Goal: Book appointment/travel/reservation

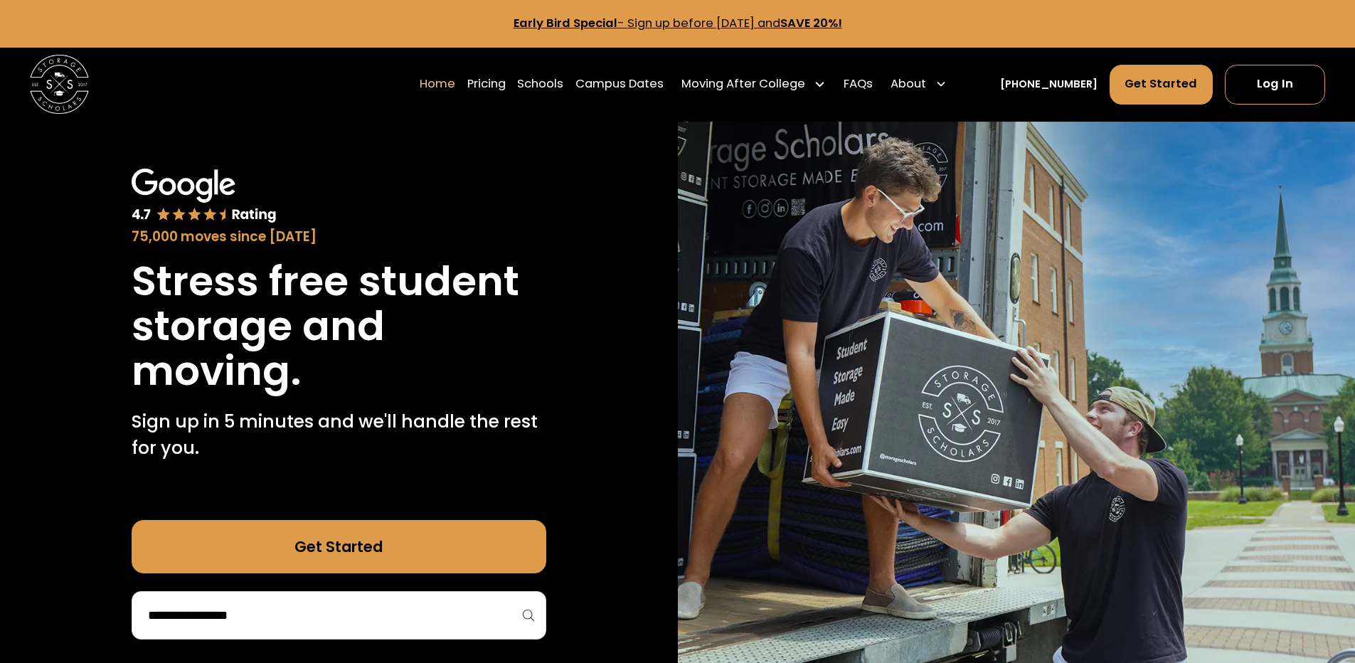
click at [506, 85] on link "Pricing" at bounding box center [486, 83] width 38 height 41
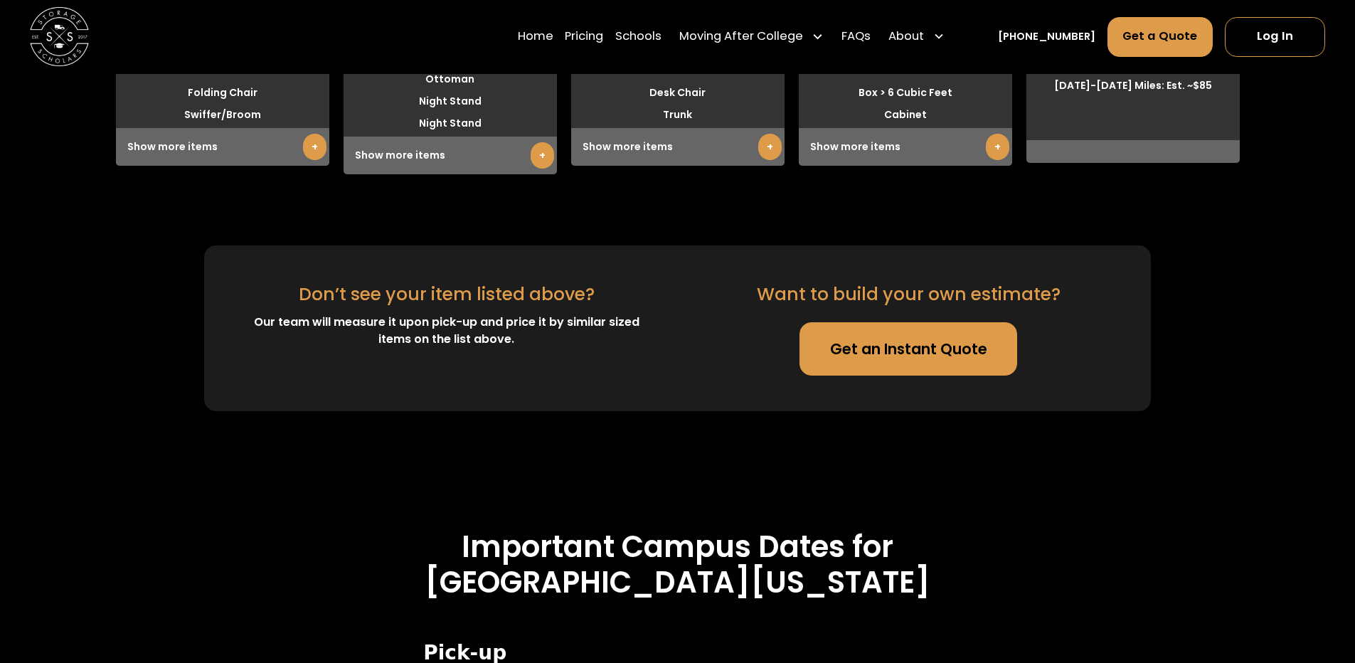
scroll to position [4685, 0]
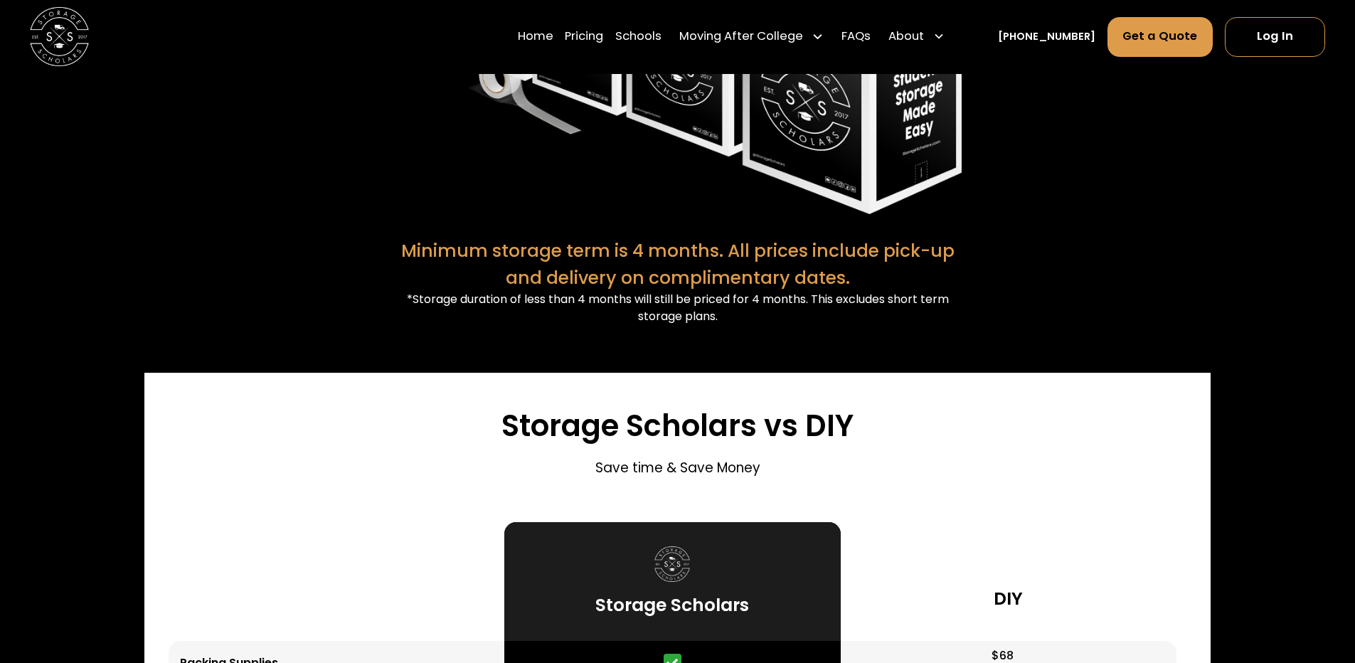
scroll to position [3380, 0]
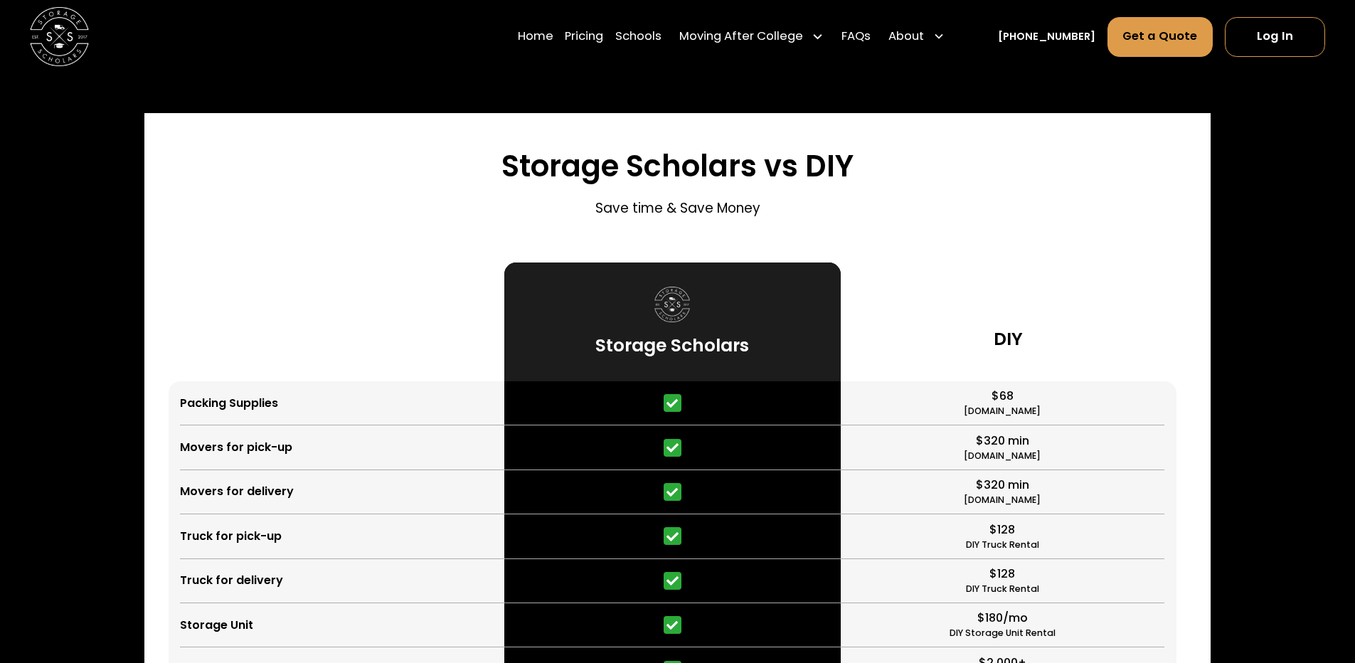
click at [871, 34] on link "FAQs" at bounding box center [856, 36] width 29 height 41
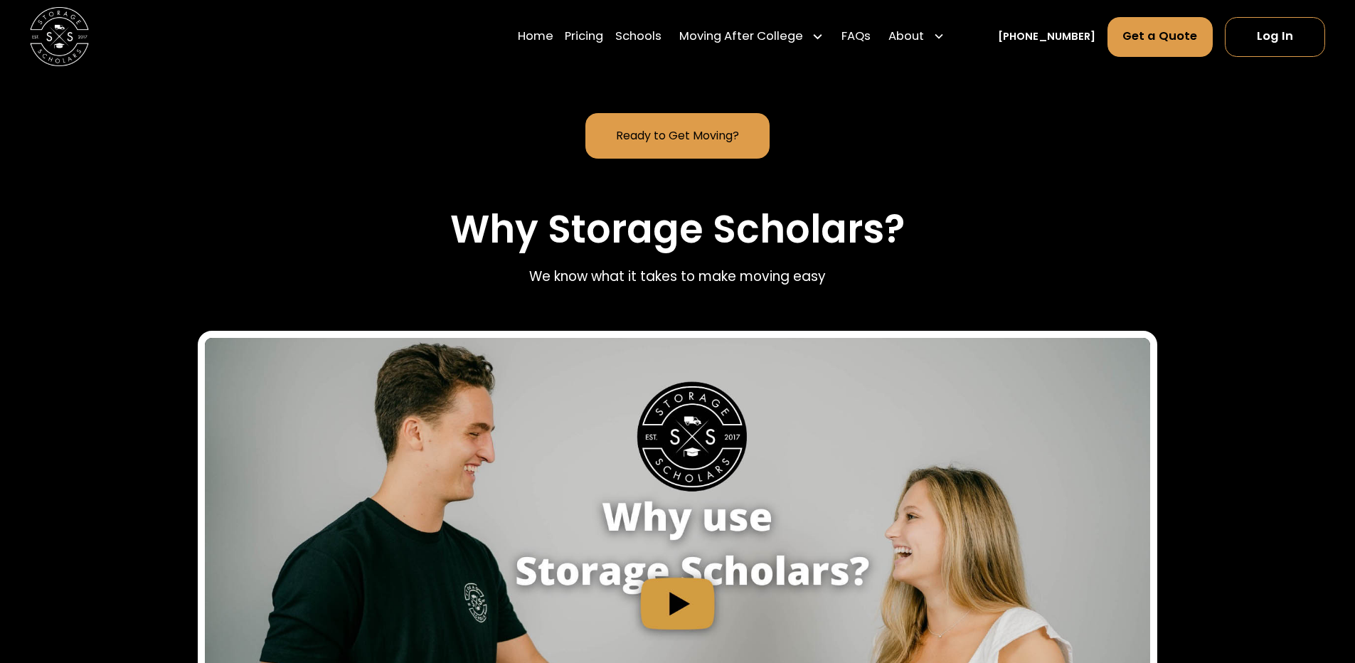
scroll to position [1618, 0]
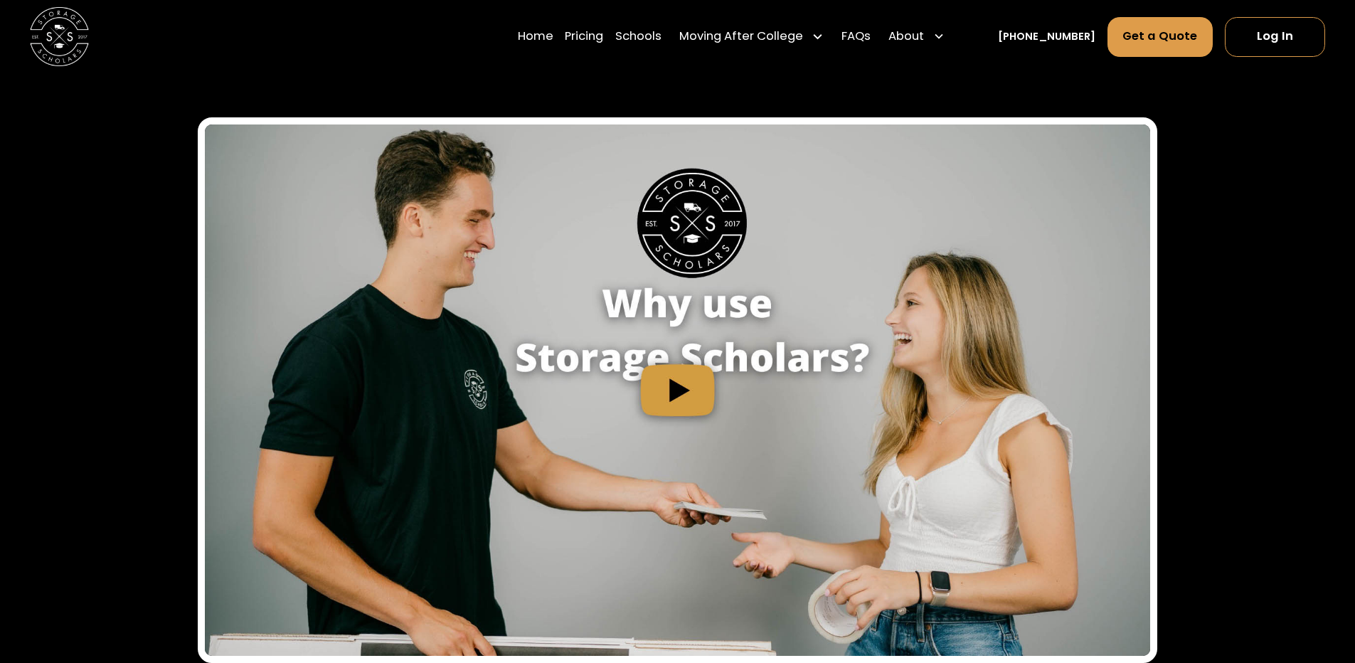
click at [705, 268] on img "open lightbox" at bounding box center [677, 391] width 945 height 532
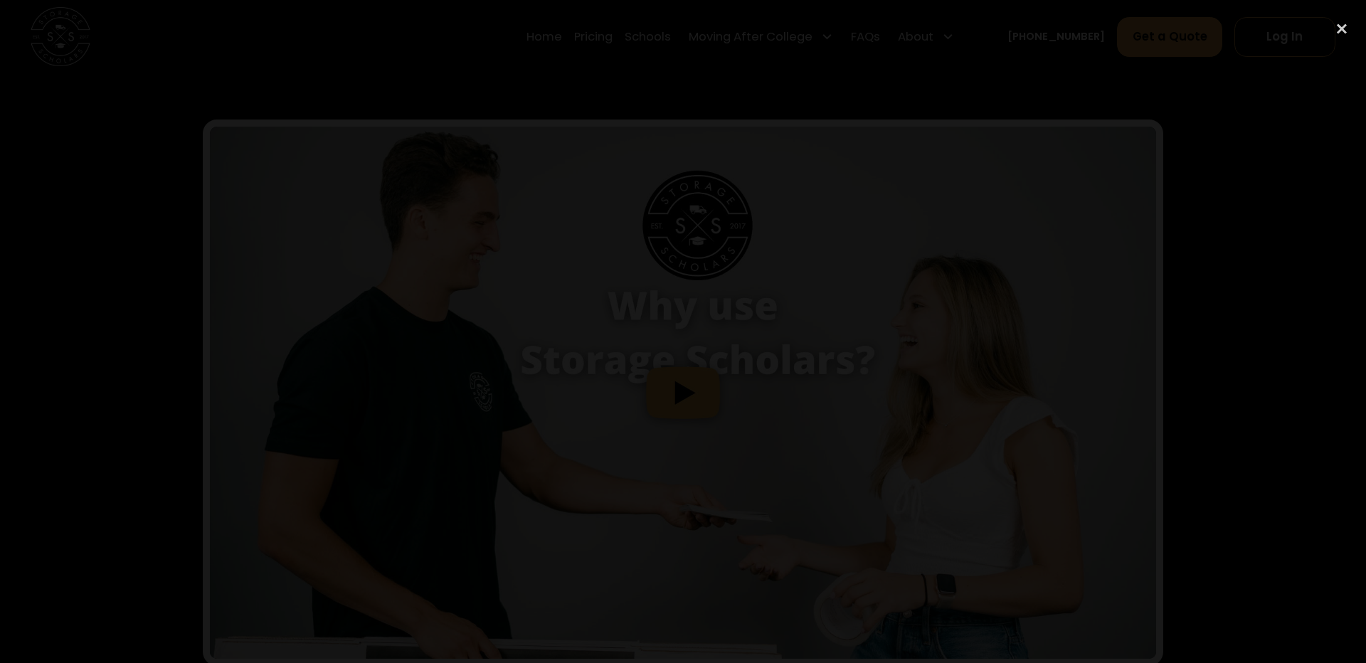
click at [1346, 28] on div "close lightbox" at bounding box center [1342, 29] width 48 height 31
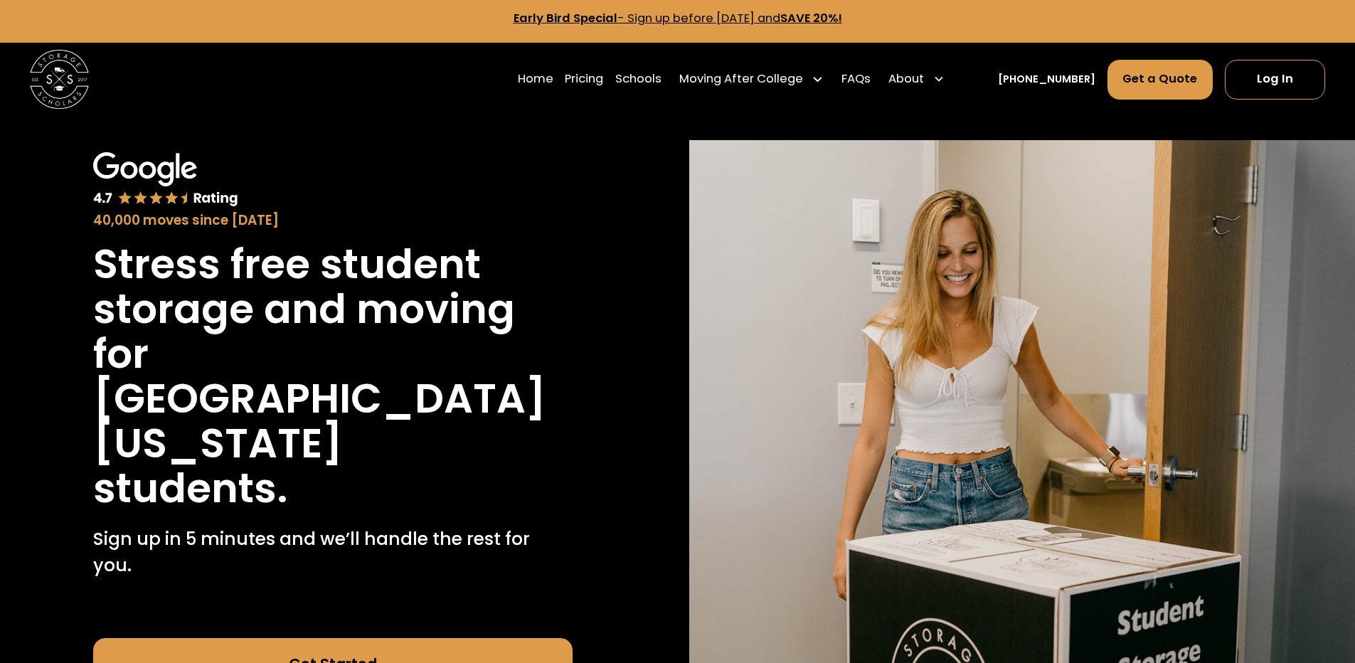
scroll to position [0, 0]
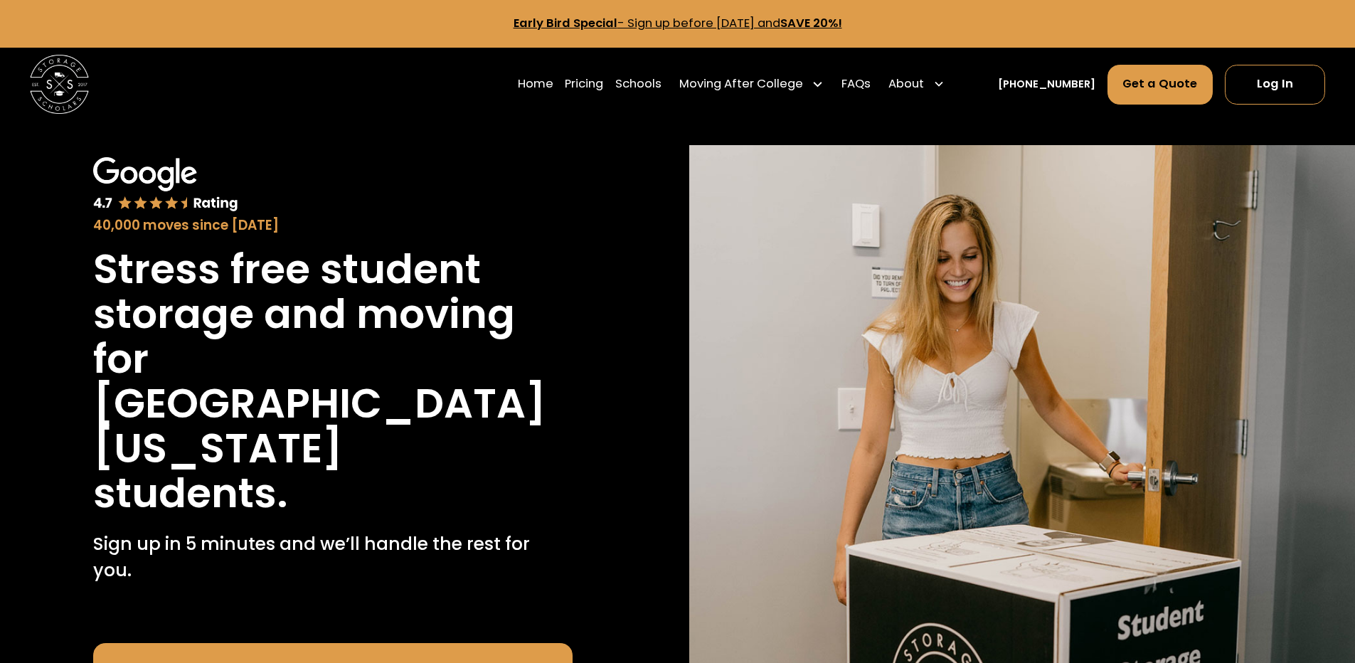
click at [648, 79] on link "Schools" at bounding box center [638, 83] width 46 height 41
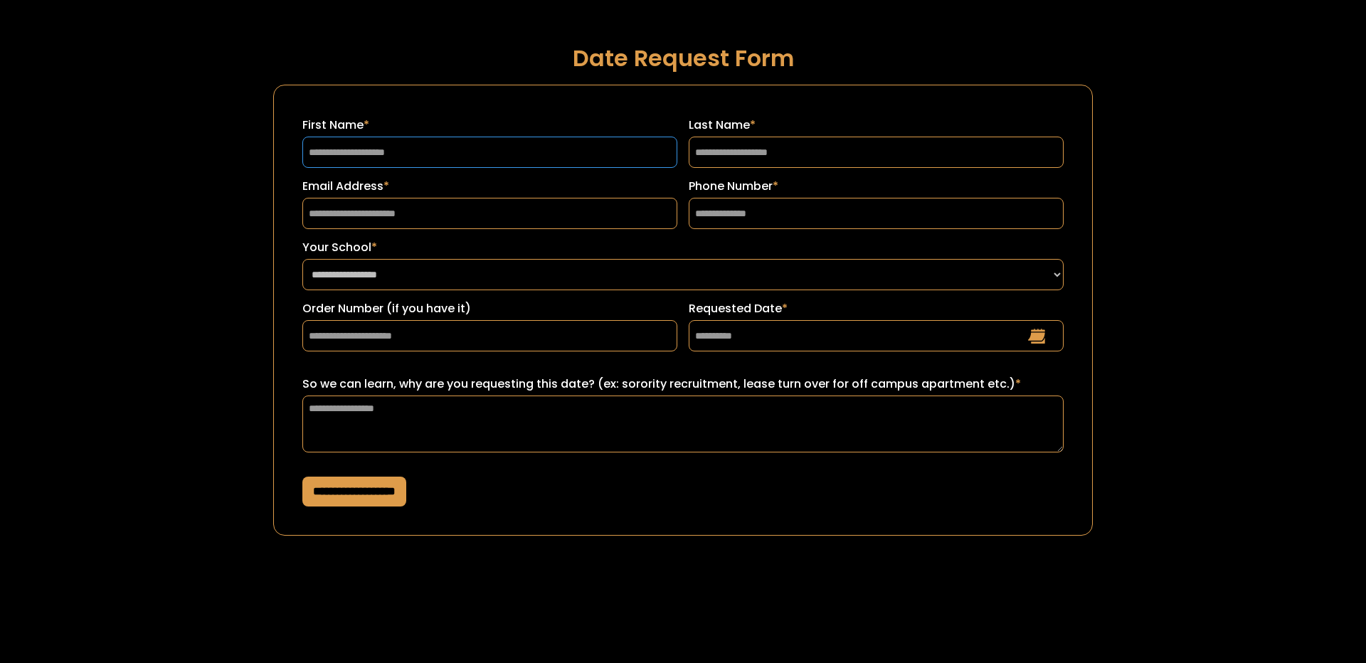
drag, startPoint x: 342, startPoint y: 142, endPoint x: 356, endPoint y: 154, distance: 19.2
click at [342, 142] on input "First Name *" at bounding box center [489, 152] width 375 height 31
type input "******"
type input "****"
type input "**********"
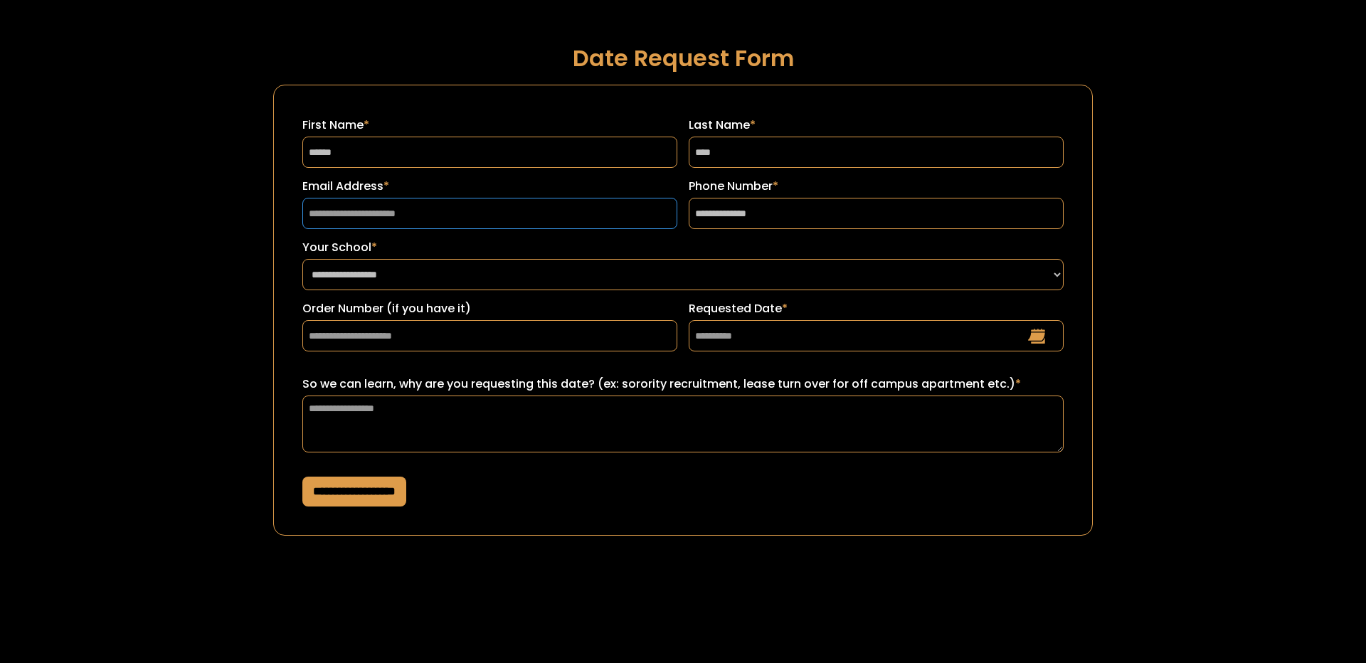
click at [462, 204] on input "Email Address *" at bounding box center [489, 213] width 375 height 31
type input "**********"
click at [400, 273] on select "**********" at bounding box center [682, 274] width 761 height 31
select select "**********"
click at [302, 259] on select "**********" at bounding box center [682, 274] width 761 height 31
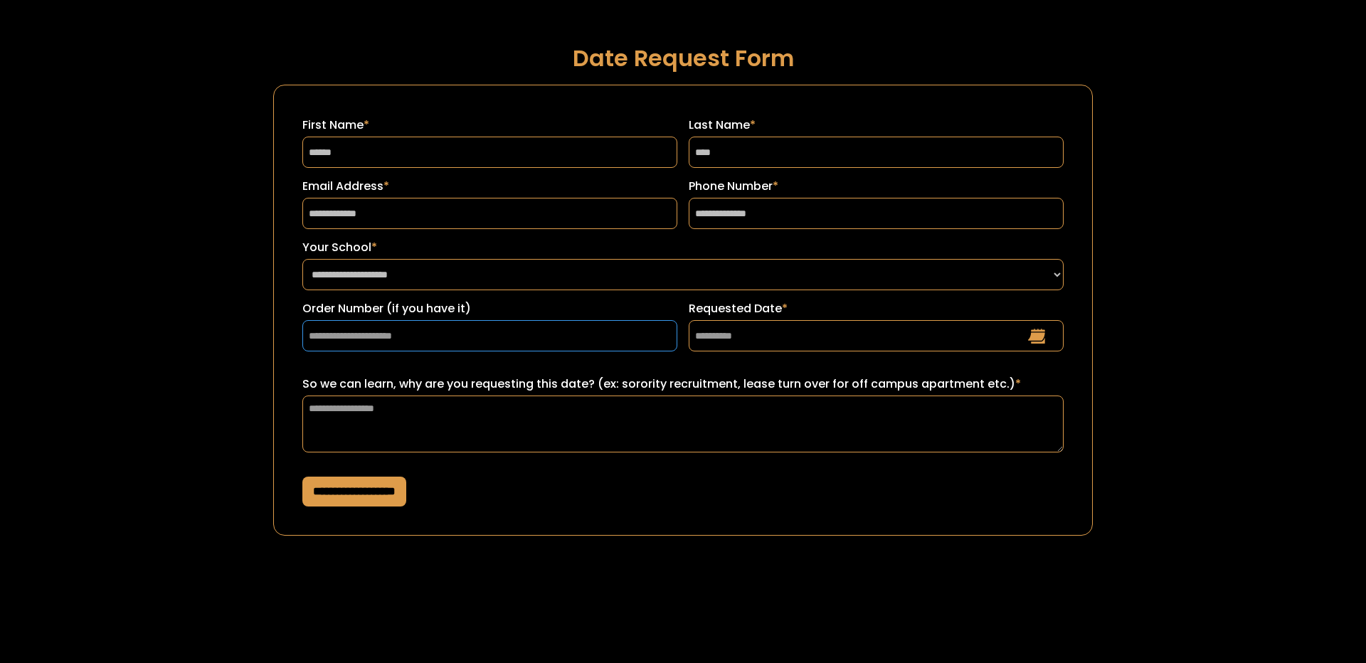
click at [371, 339] on input "Order Number (if you have it)" at bounding box center [489, 335] width 375 height 31
click at [524, 398] on textarea "So we can learn, why are you requesting this date? (ex: sorority recruitment, l…" at bounding box center [682, 424] width 761 height 57
click at [763, 353] on div "Requested Date *" at bounding box center [876, 327] width 375 height 61
click at [764, 323] on input "Requested Date *" at bounding box center [870, 335] width 372 height 31
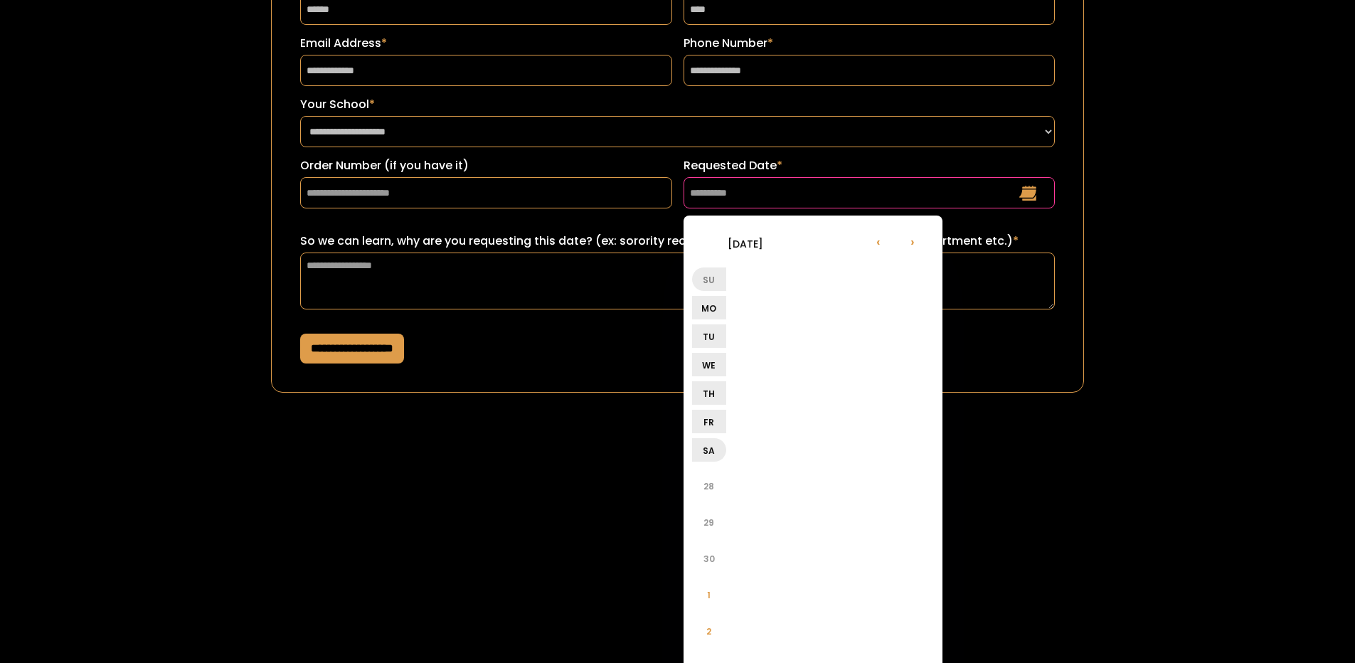
scroll to position [142, 0]
click at [911, 245] on li "›" at bounding box center [913, 242] width 34 height 34
click at [911, 244] on li "›" at bounding box center [913, 242] width 34 height 34
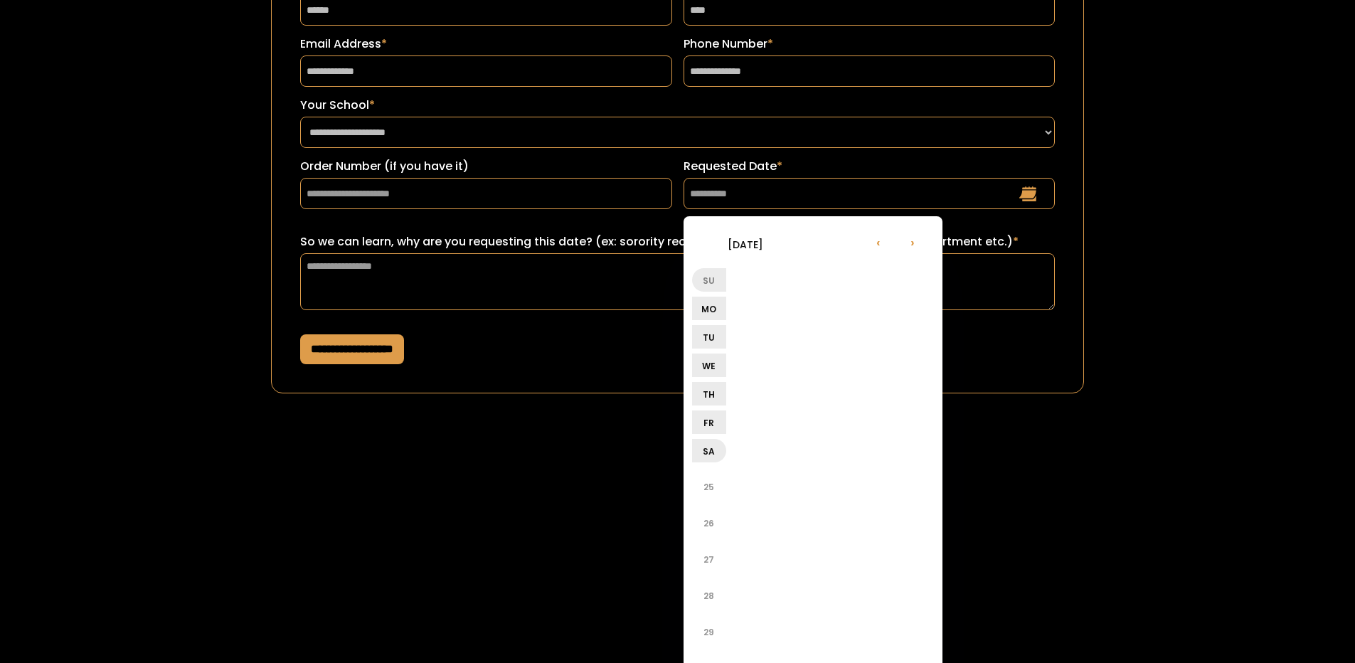
click at [911, 244] on li "›" at bounding box center [913, 242] width 34 height 34
click at [892, 243] on li "‹" at bounding box center [879, 242] width 34 height 34
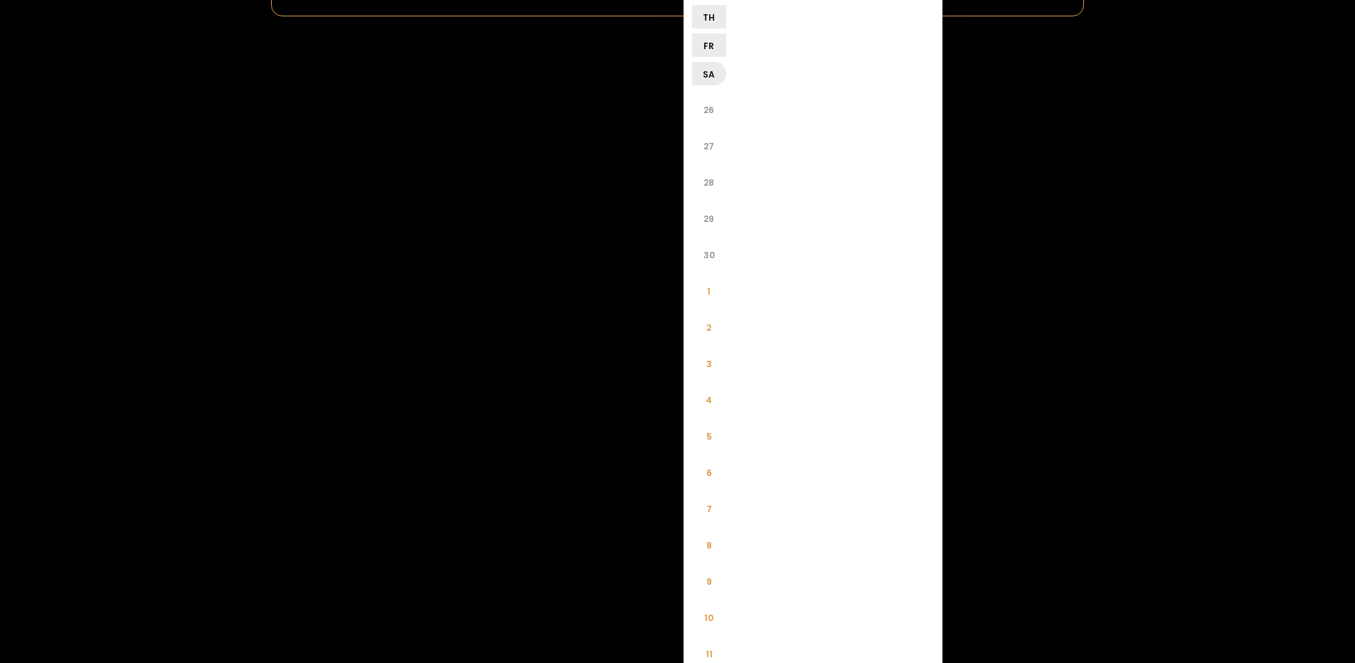
scroll to position [427, 0]
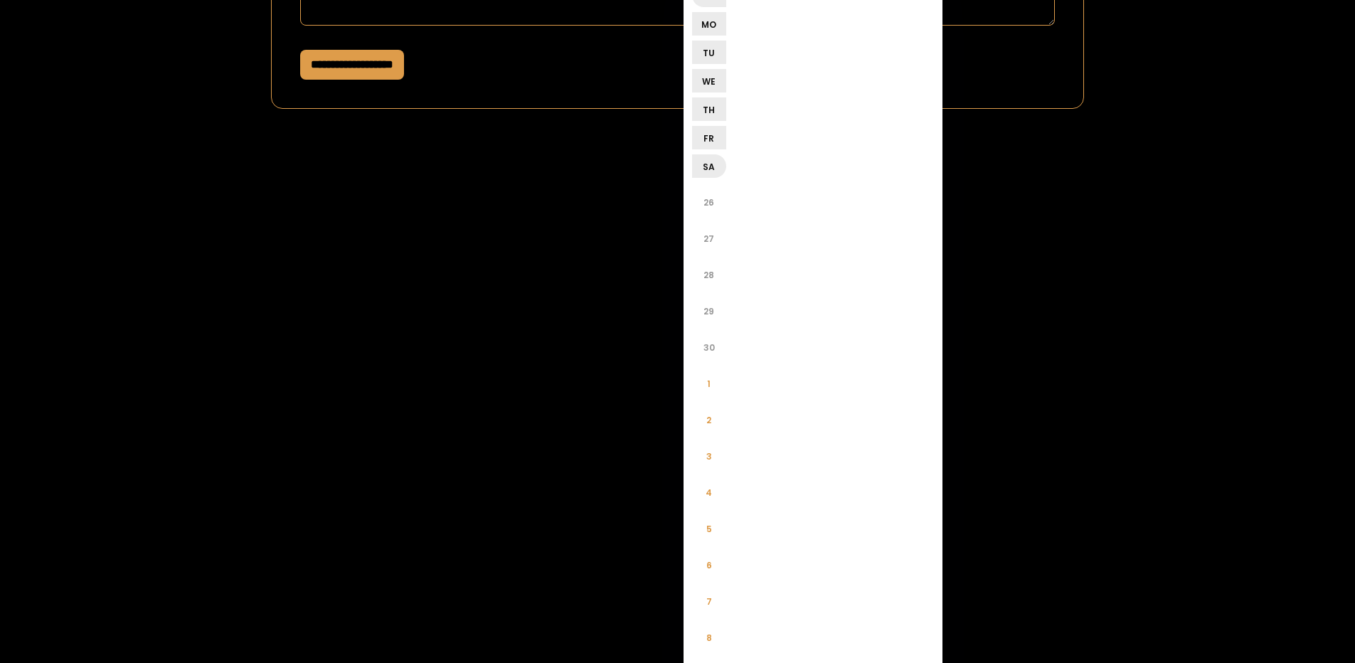
click at [714, 348] on li "30" at bounding box center [709, 347] width 34 height 34
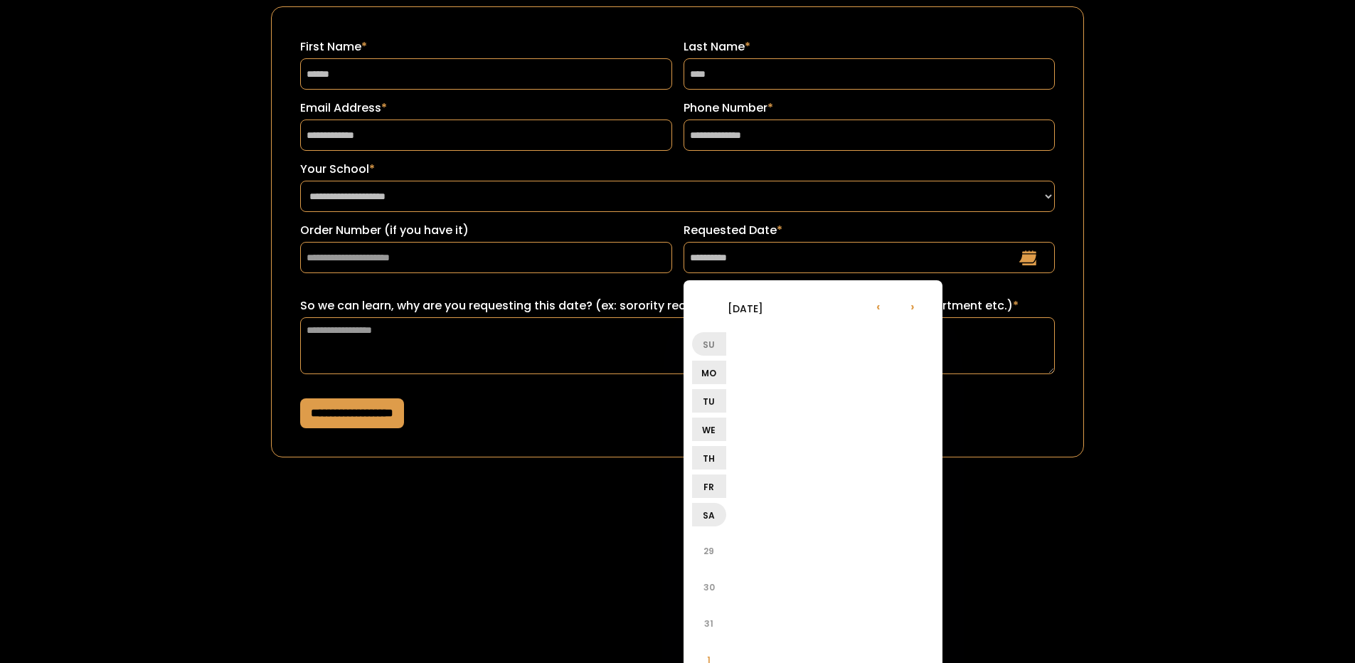
scroll to position [0, 0]
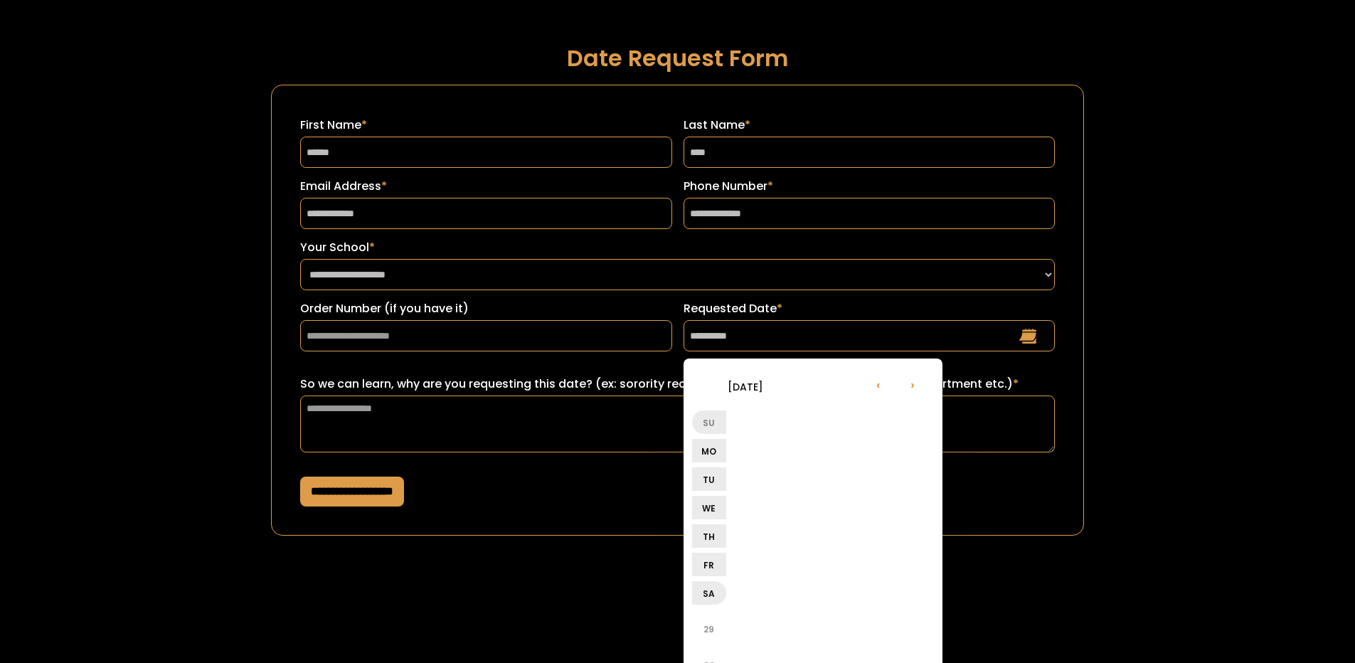
click at [917, 388] on li "›" at bounding box center [913, 384] width 34 height 34
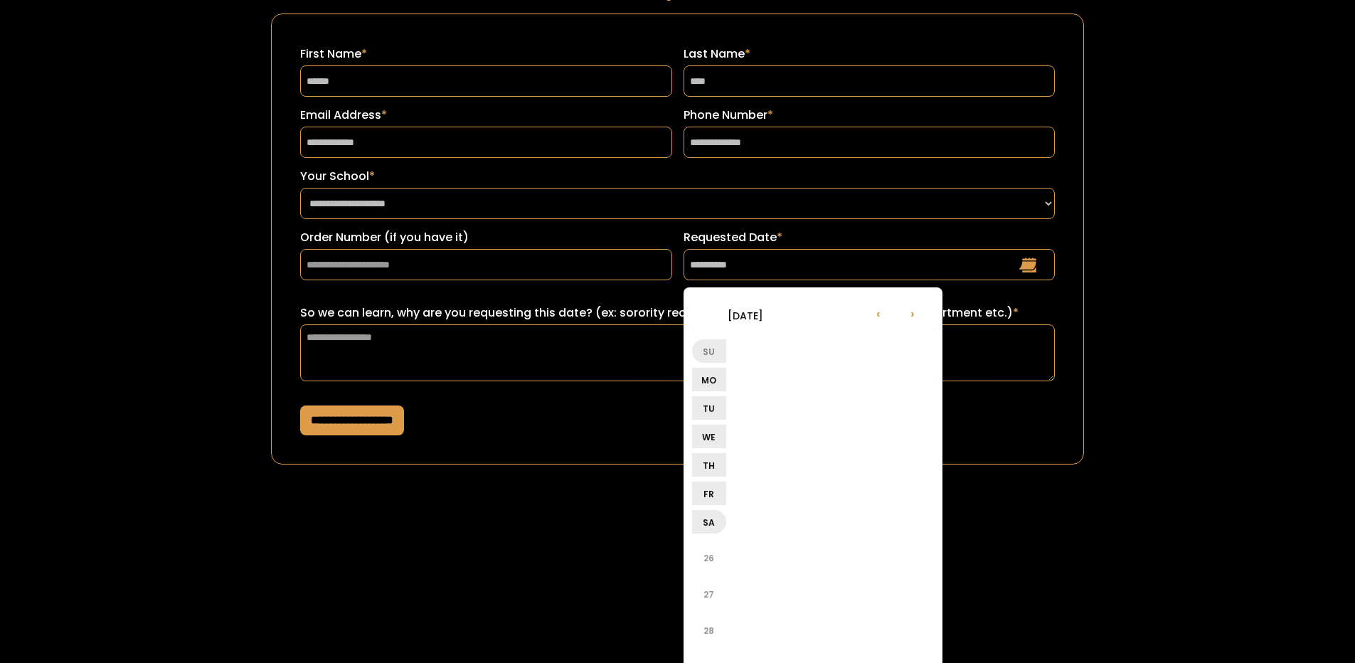
scroll to position [213, 0]
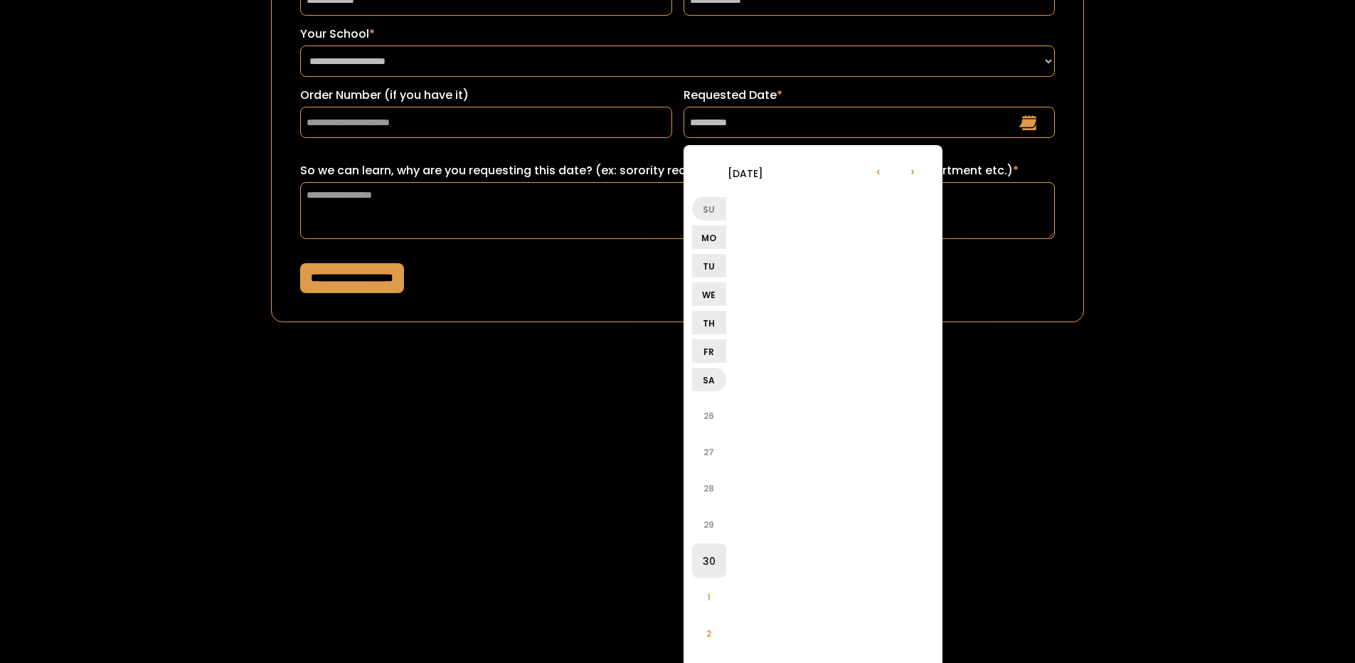
click at [715, 215] on li "Su" at bounding box center [709, 208] width 34 height 23
click at [711, 234] on li "Mo" at bounding box center [709, 237] width 34 height 23
click at [712, 244] on li "Mo" at bounding box center [709, 237] width 34 height 23
click at [709, 249] on li "Mo" at bounding box center [709, 237] width 34 height 23
click at [716, 285] on li "We" at bounding box center [709, 293] width 34 height 23
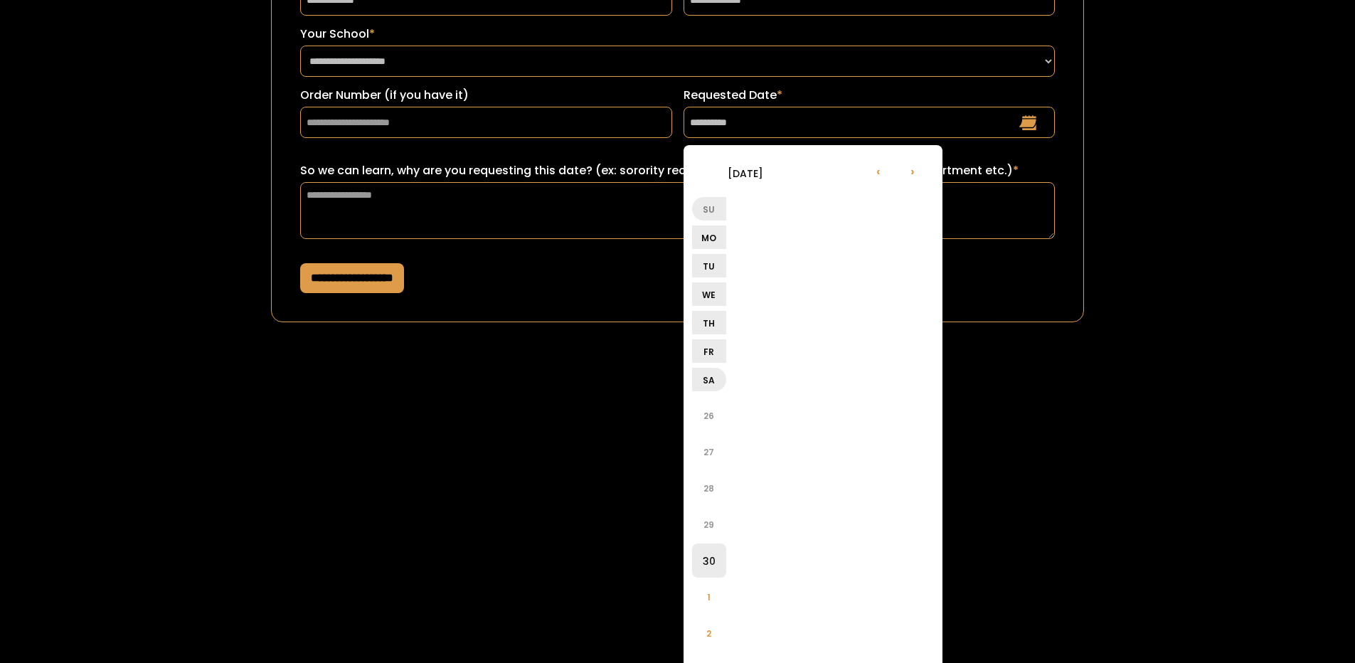
drag, startPoint x: 718, startPoint y: 371, endPoint x: 711, endPoint y: 403, distance: 32.8
click at [718, 374] on li "Sa" at bounding box center [709, 379] width 34 height 23
click at [709, 425] on li "26" at bounding box center [709, 415] width 34 height 34
click at [712, 404] on li "29" at bounding box center [709, 415] width 34 height 34
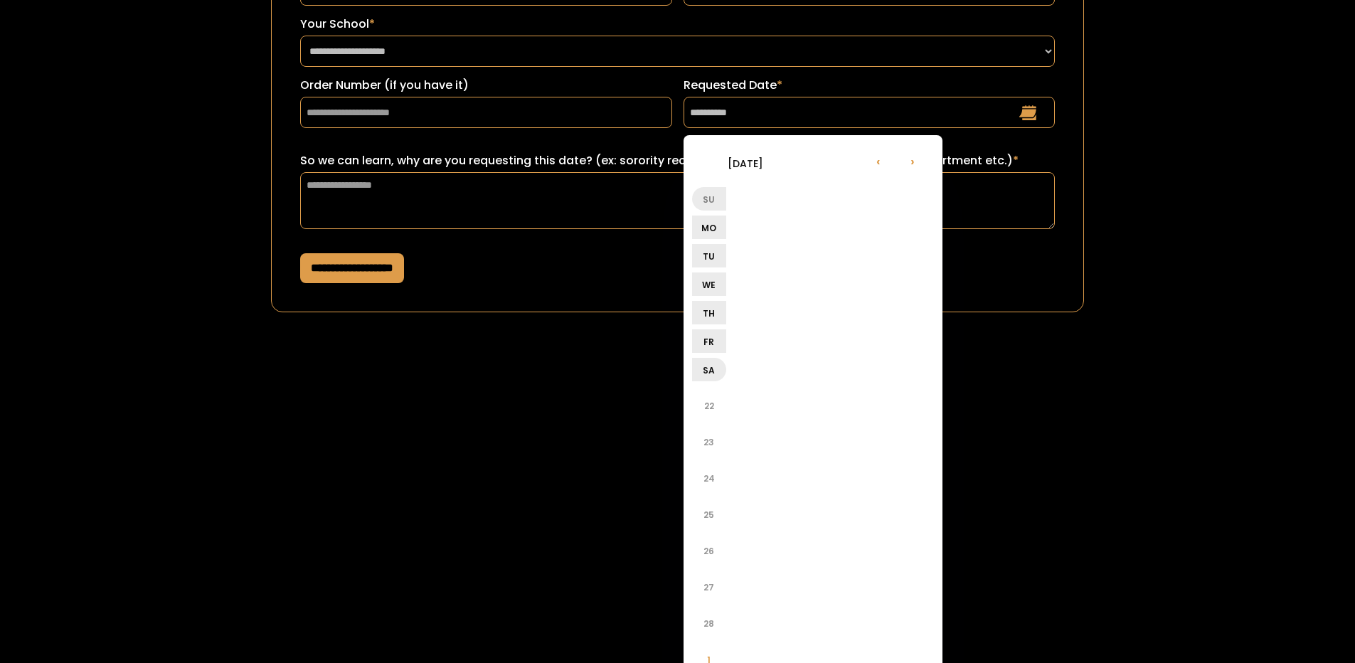
scroll to position [427, 0]
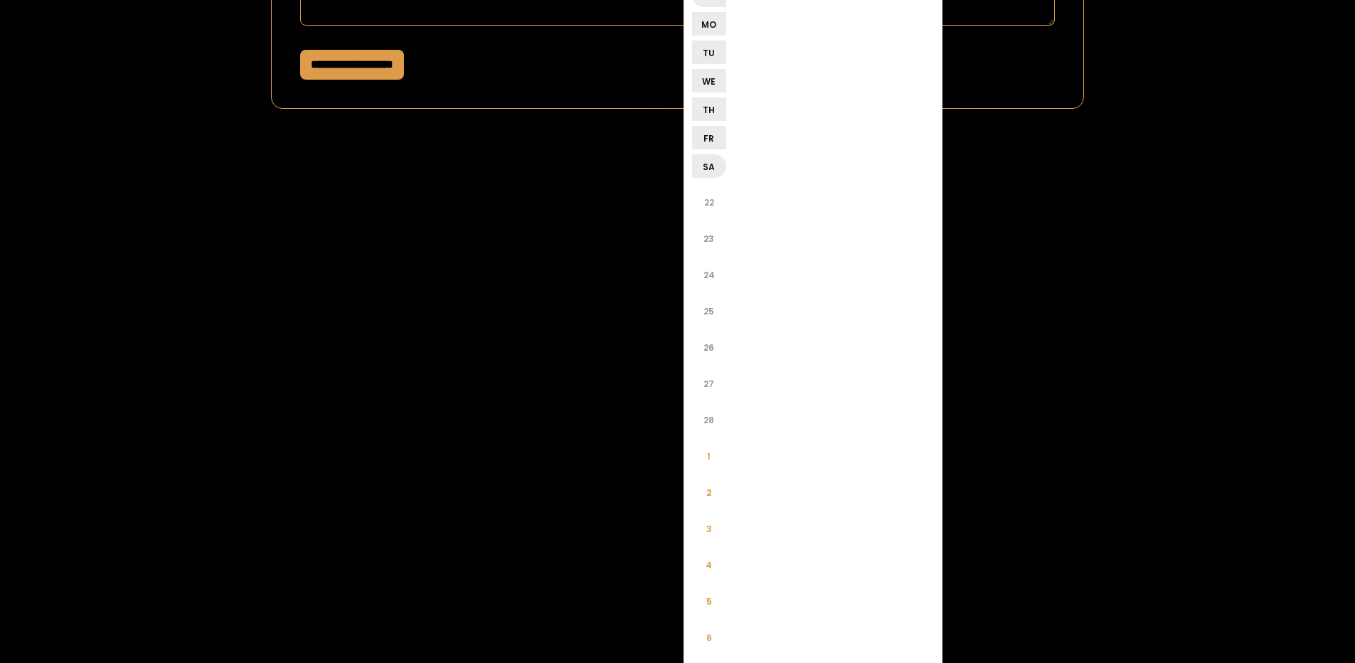
click at [717, 488] on li "2" at bounding box center [709, 492] width 34 height 34
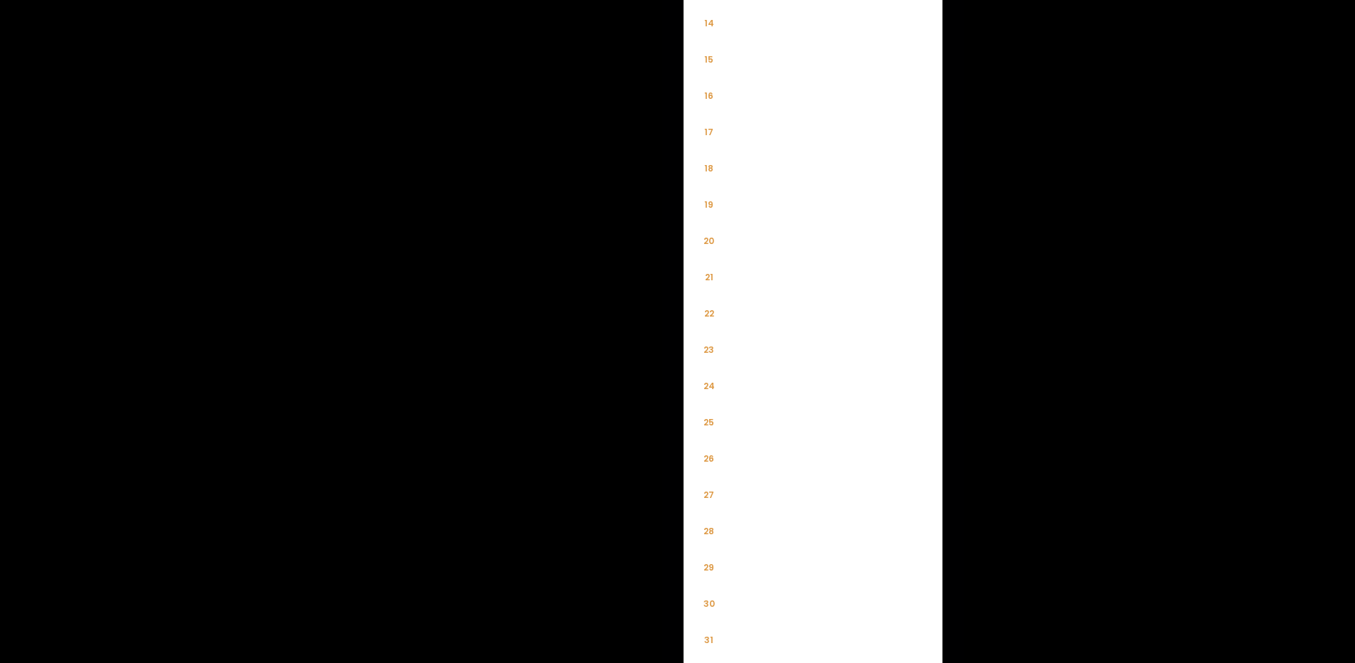
scroll to position [1481, 0]
click at [713, 487] on li "31" at bounding box center [709, 490] width 34 height 34
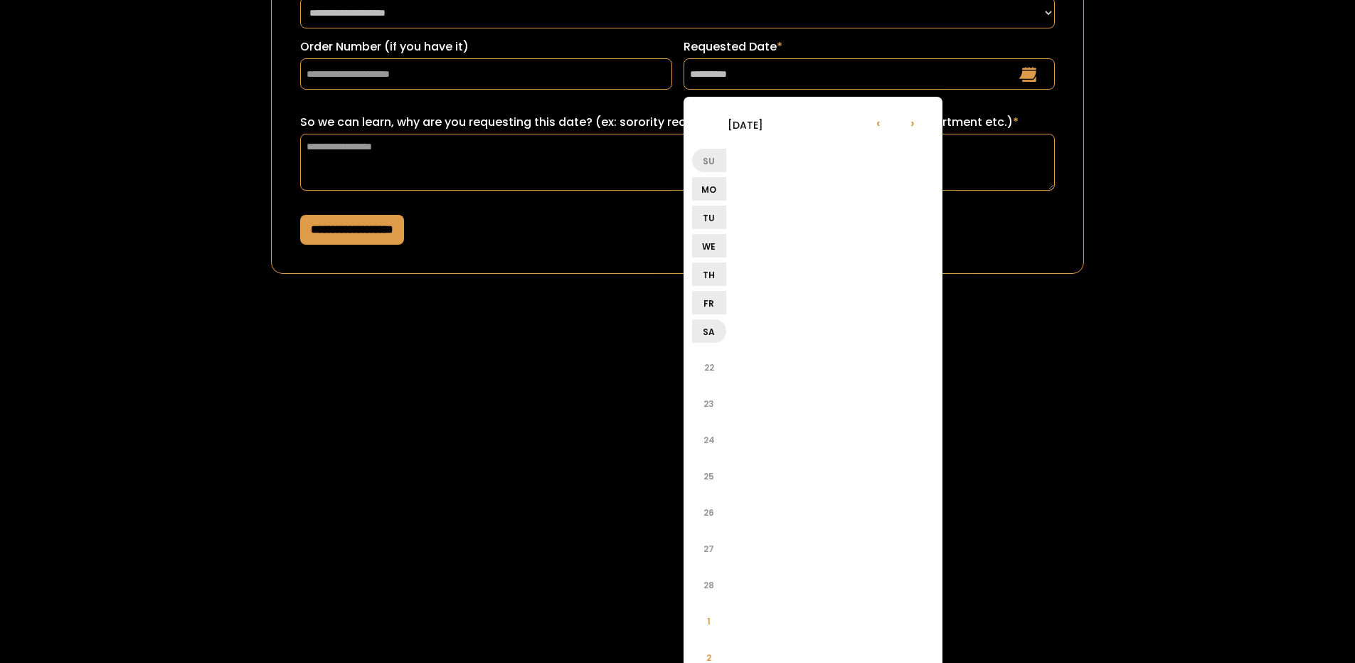
scroll to position [0, 0]
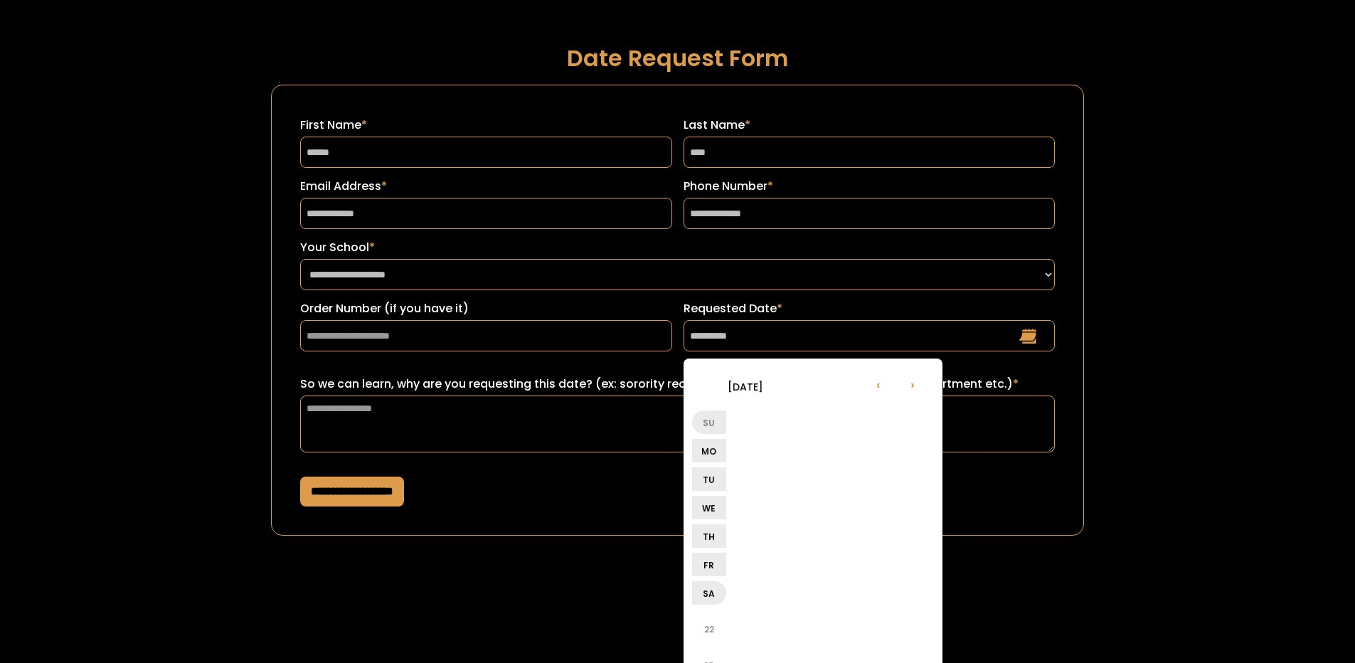
click at [911, 386] on li "›" at bounding box center [913, 384] width 34 height 34
click at [702, 423] on li "Su" at bounding box center [709, 422] width 34 height 23
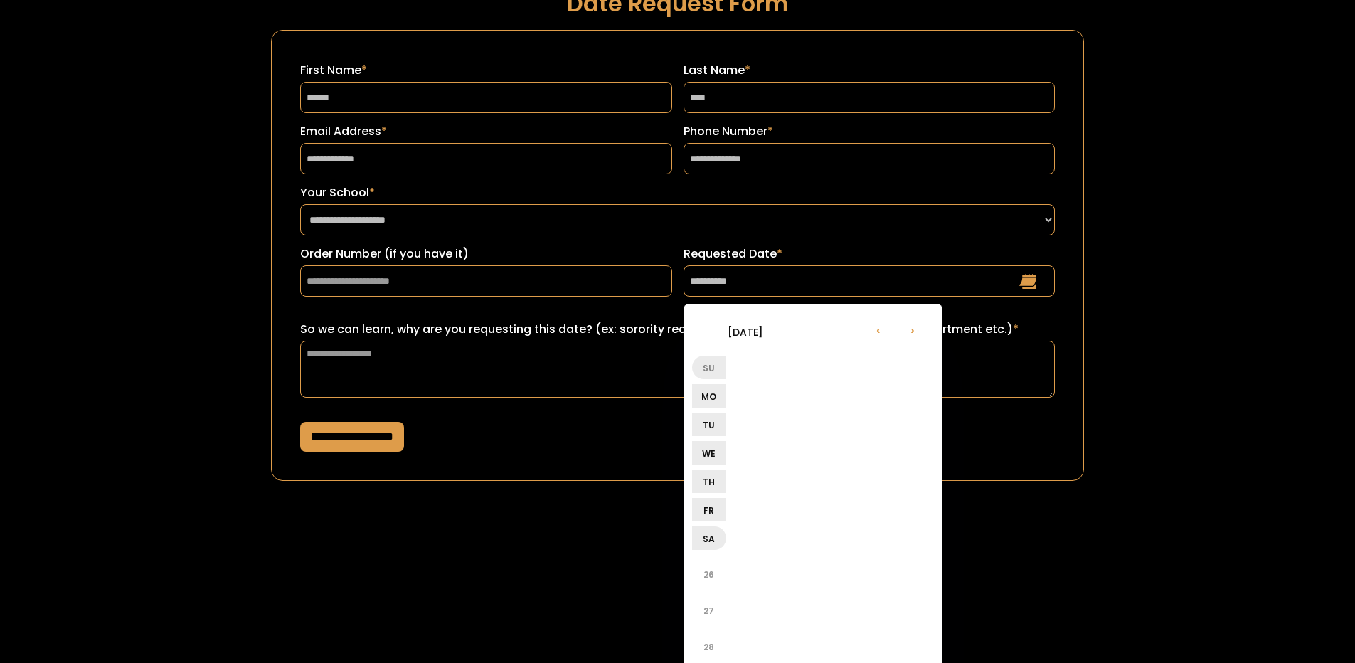
scroll to position [142, 0]
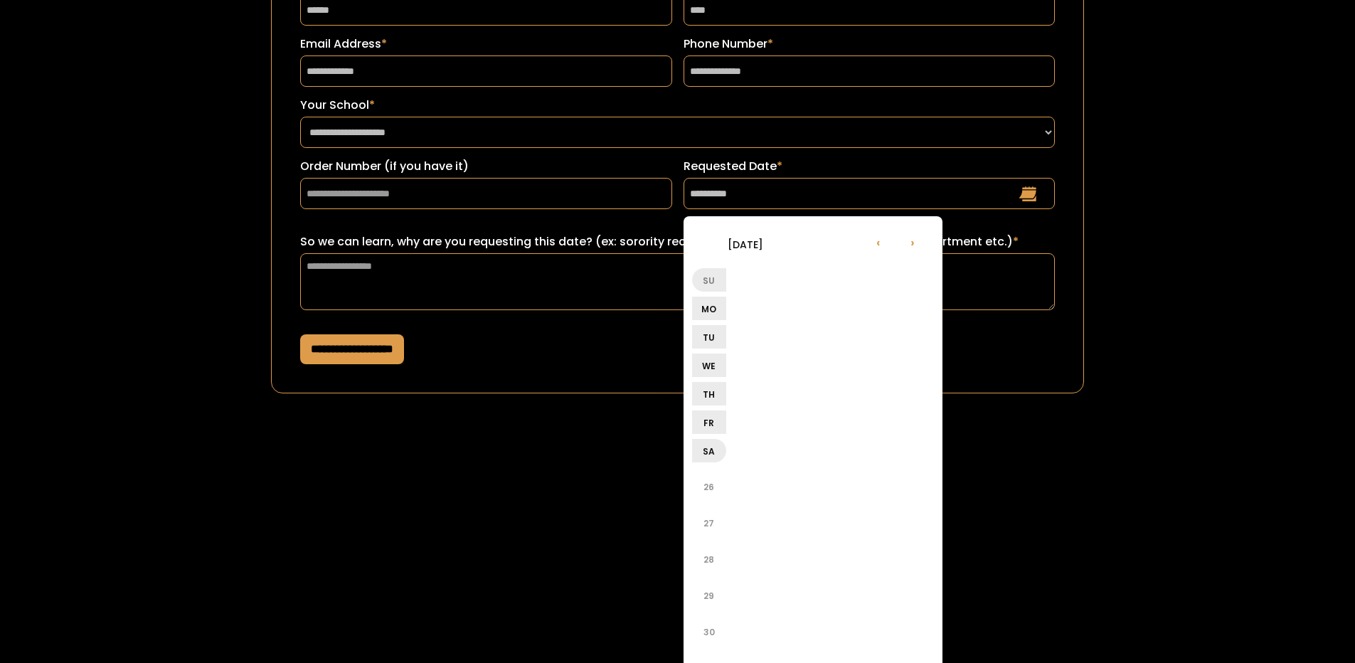
click at [715, 487] on li "26" at bounding box center [709, 487] width 34 height 34
click at [917, 245] on li "›" at bounding box center [913, 242] width 34 height 34
drag, startPoint x: 917, startPoint y: 245, endPoint x: 911, endPoint y: 255, distance: 10.9
click at [917, 245] on li "›" at bounding box center [913, 242] width 34 height 34
click at [720, 489] on li "31" at bounding box center [709, 487] width 34 height 34
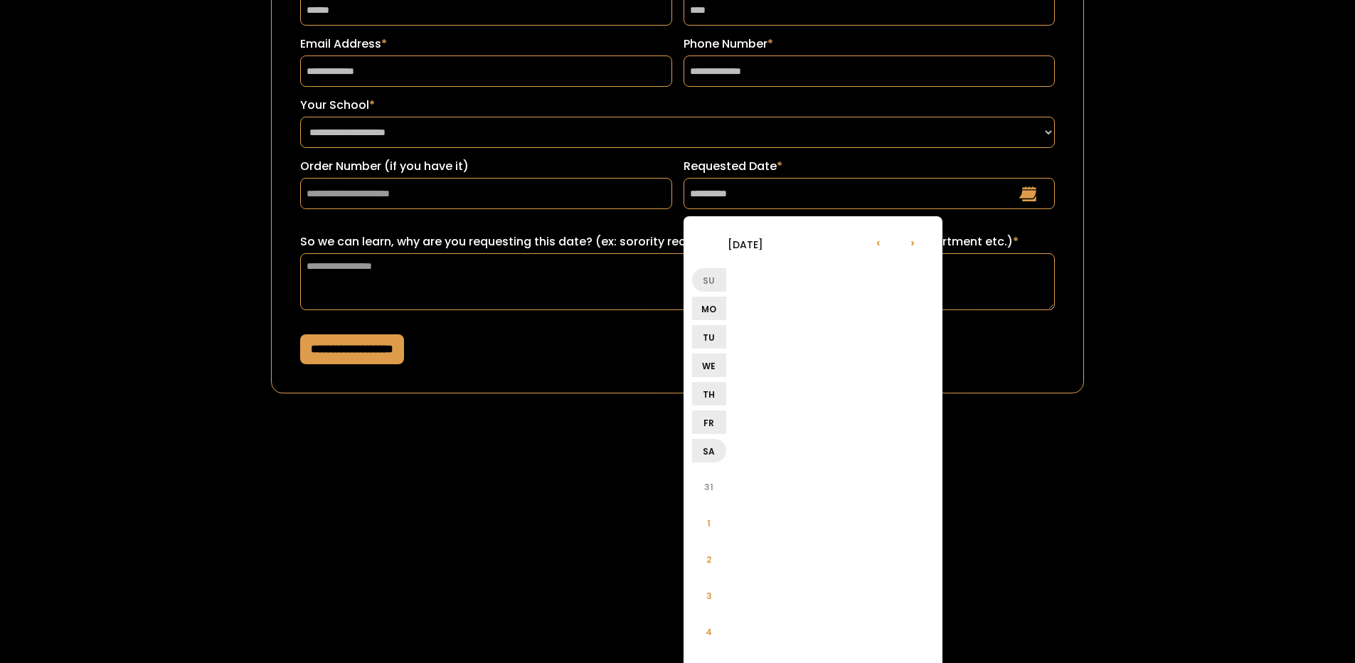
type input "**********"
click at [612, 290] on textarea "So we can learn, why are you requesting this date? (ex: sorority recruitment, l…" at bounding box center [677, 281] width 755 height 57
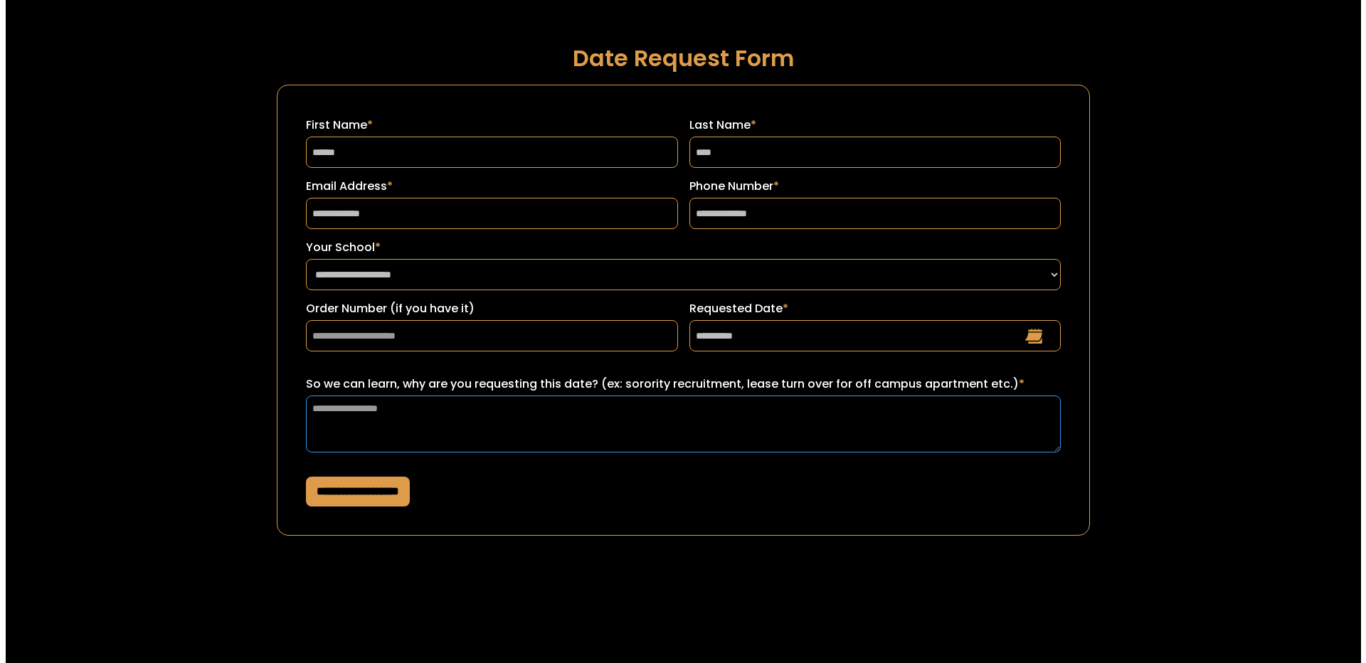
scroll to position [0, 0]
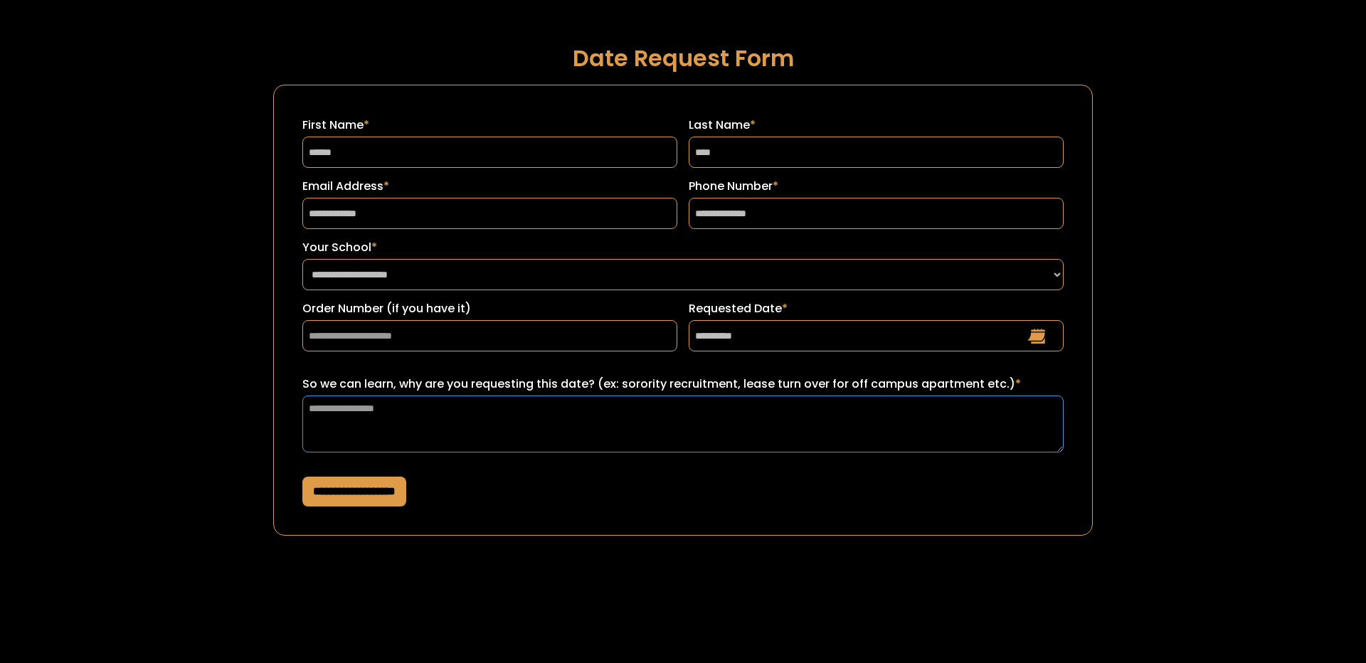
click at [453, 435] on textarea "So we can learn, why are you requesting this date? (ex: sorority recruitment, l…" at bounding box center [682, 424] width 761 height 57
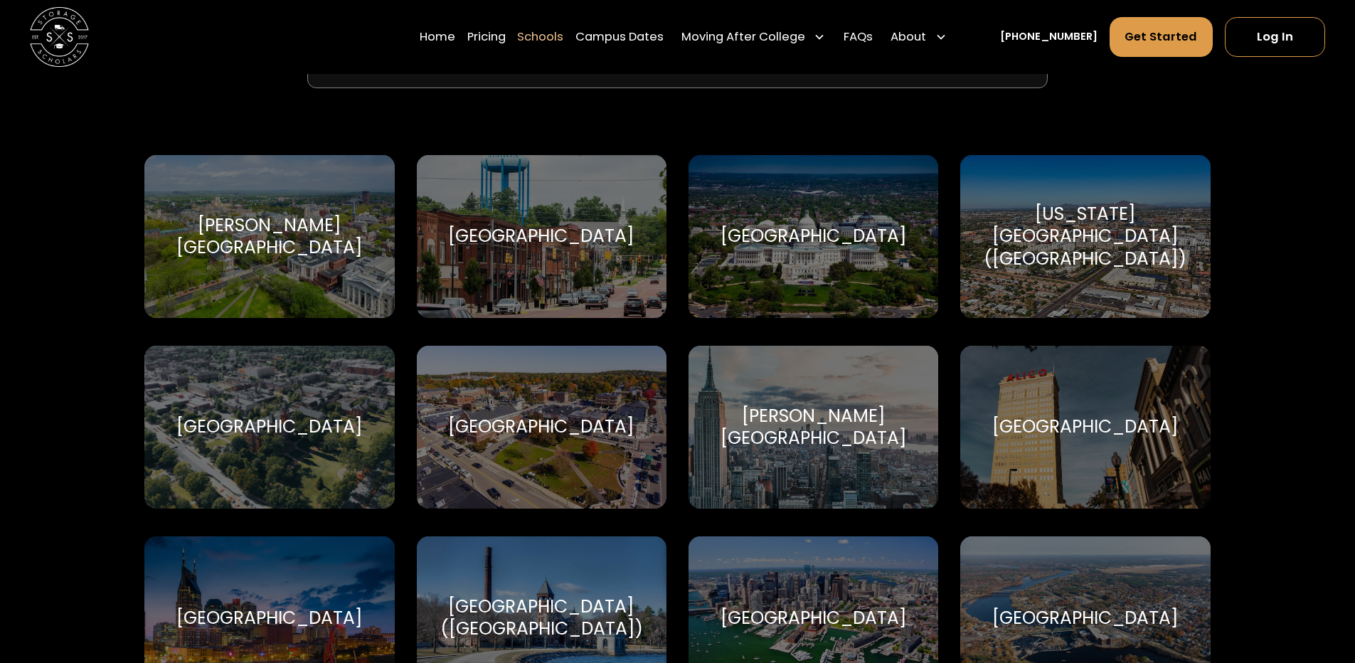
scroll to position [569, 0]
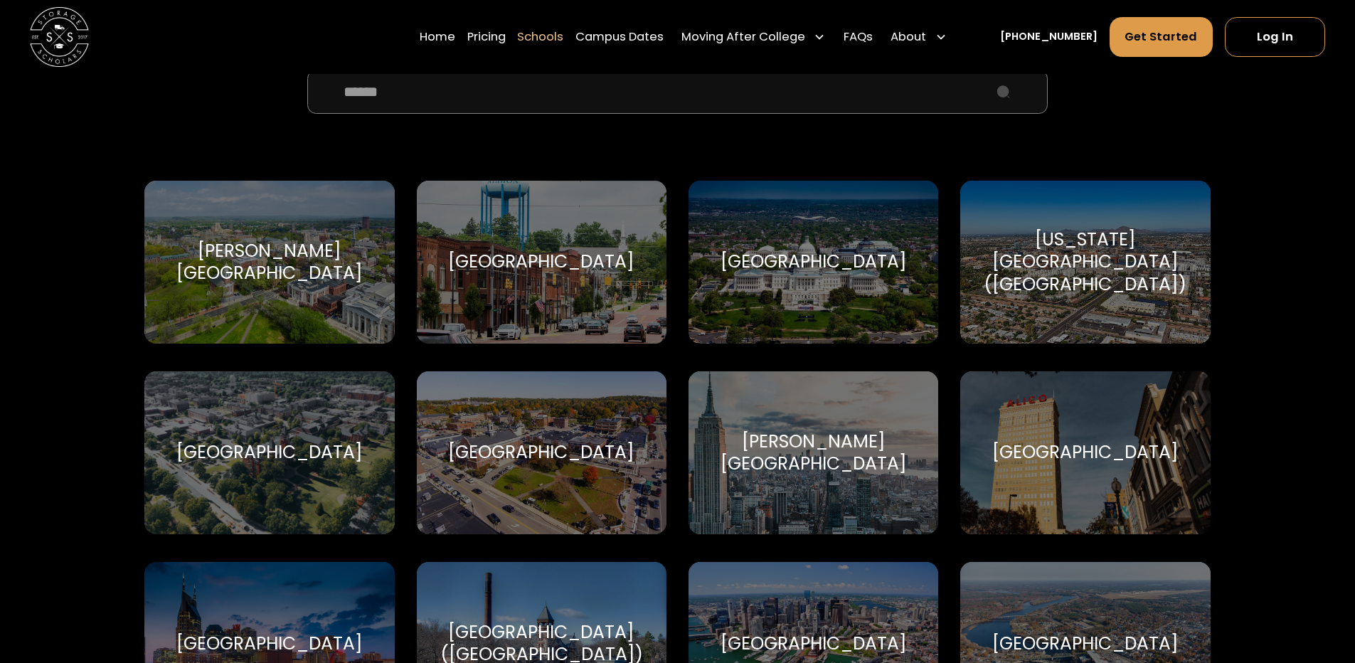
click at [515, 100] on input "School Select Form" at bounding box center [677, 92] width 740 height 44
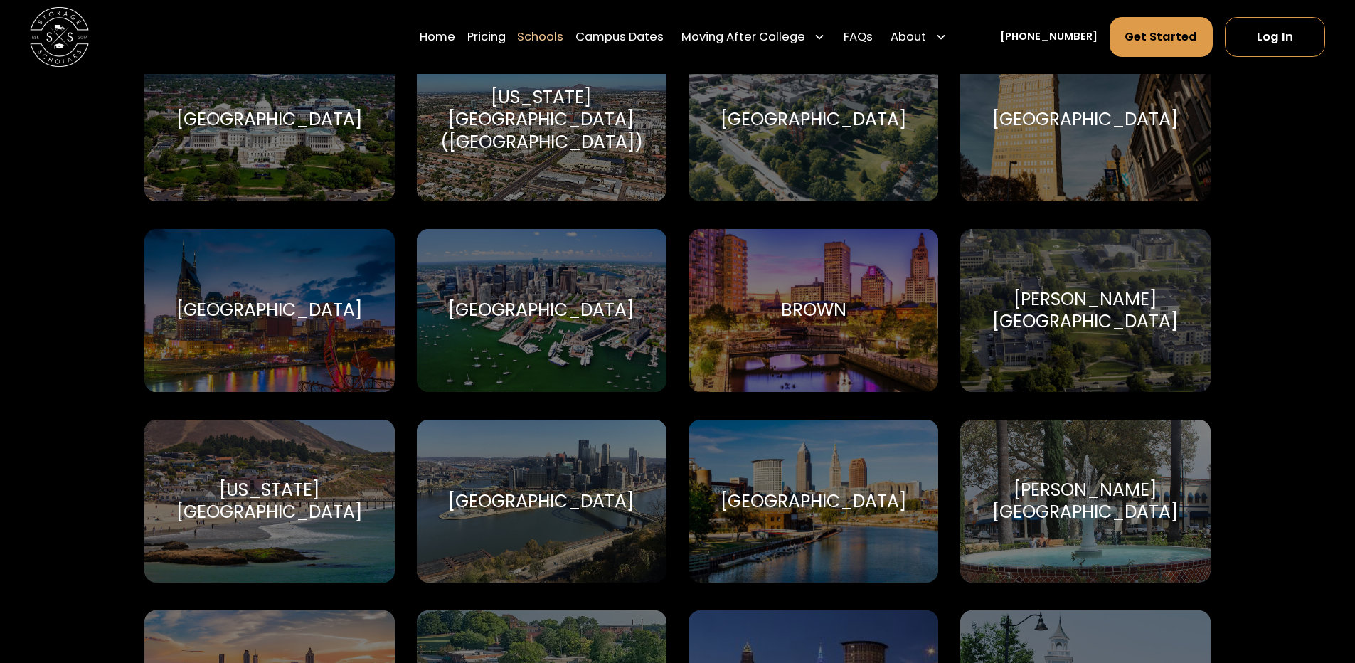
scroll to position [651, 0]
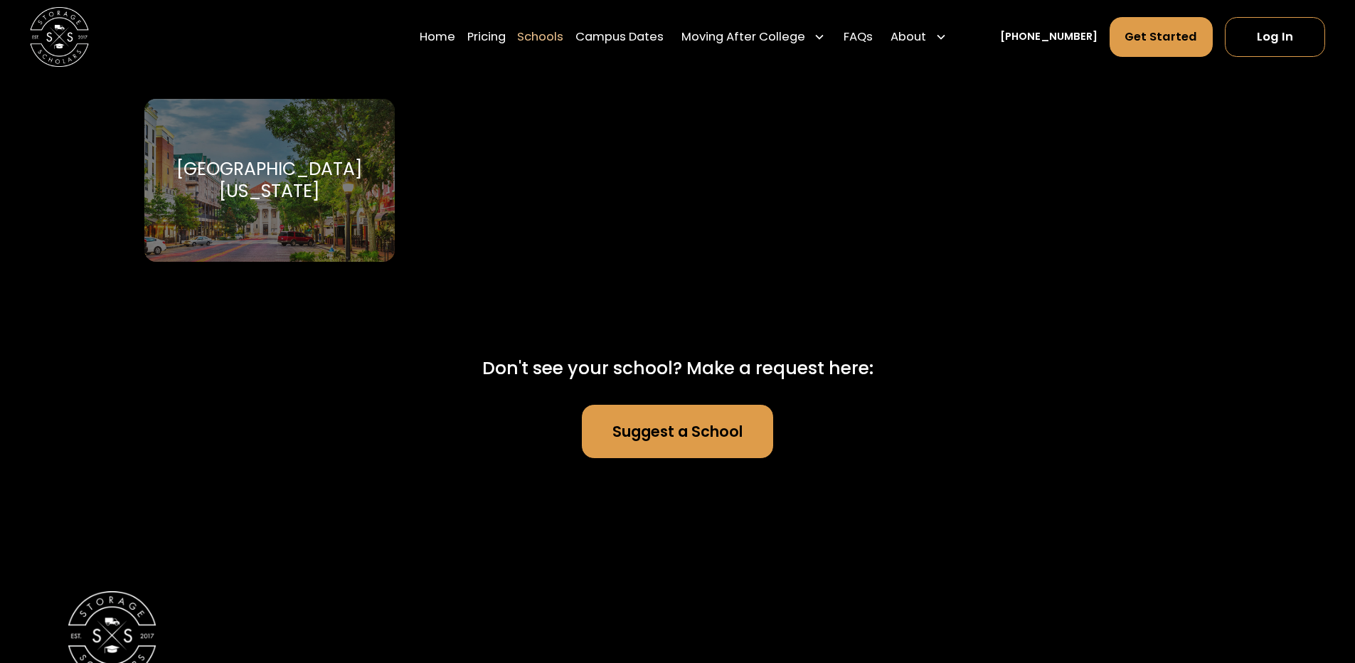
type input "**********"
click at [337, 206] on div "University of Florida University of Florida" at bounding box center [269, 180] width 250 height 163
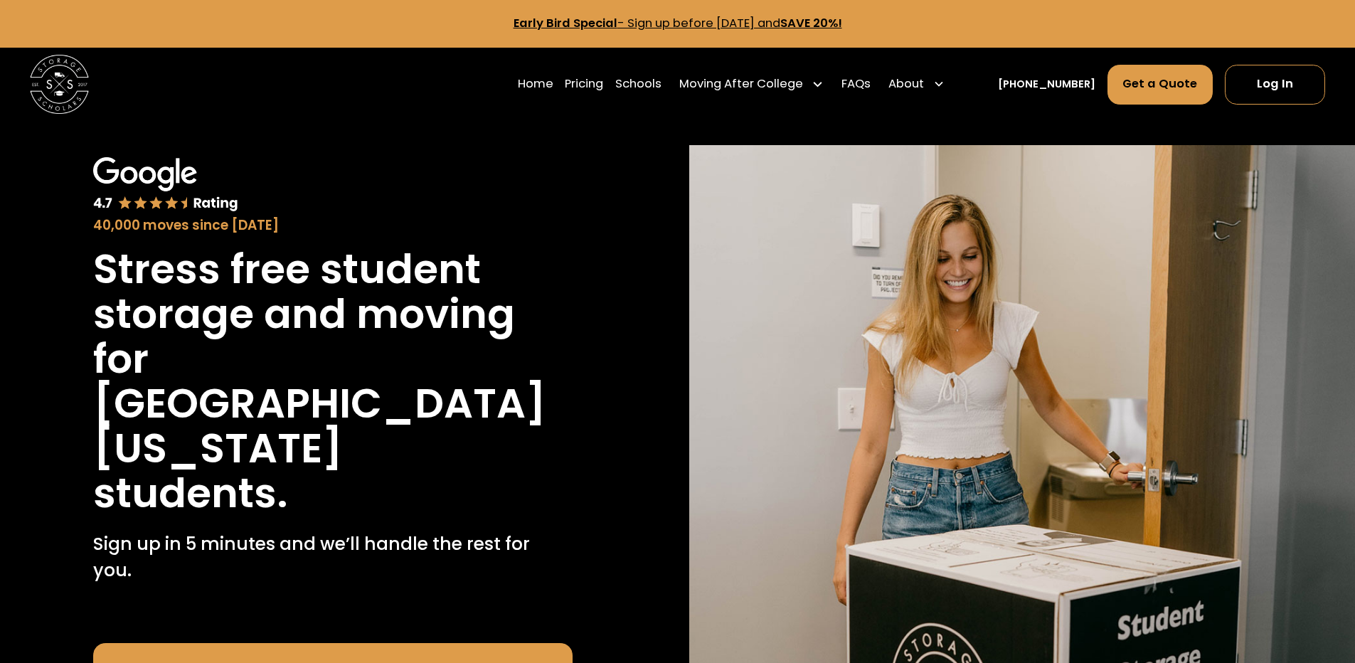
click at [683, 18] on link "Early Bird Special - Sign up before [DATE] and SAVE 20%!" at bounding box center [678, 23] width 329 height 16
click at [871, 89] on link "FAQs" at bounding box center [856, 83] width 29 height 41
